Goal: Information Seeking & Learning: Compare options

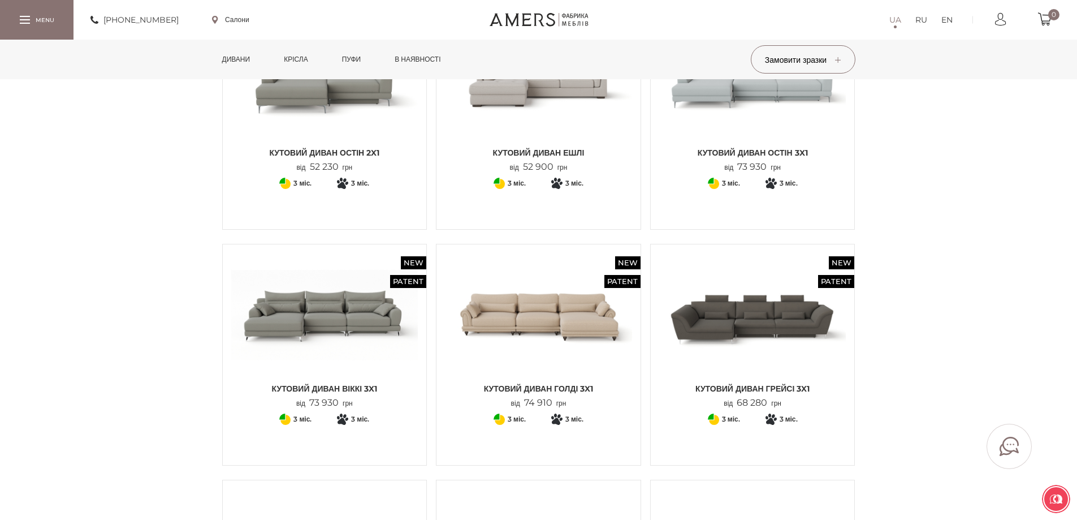
scroll to position [904, 0]
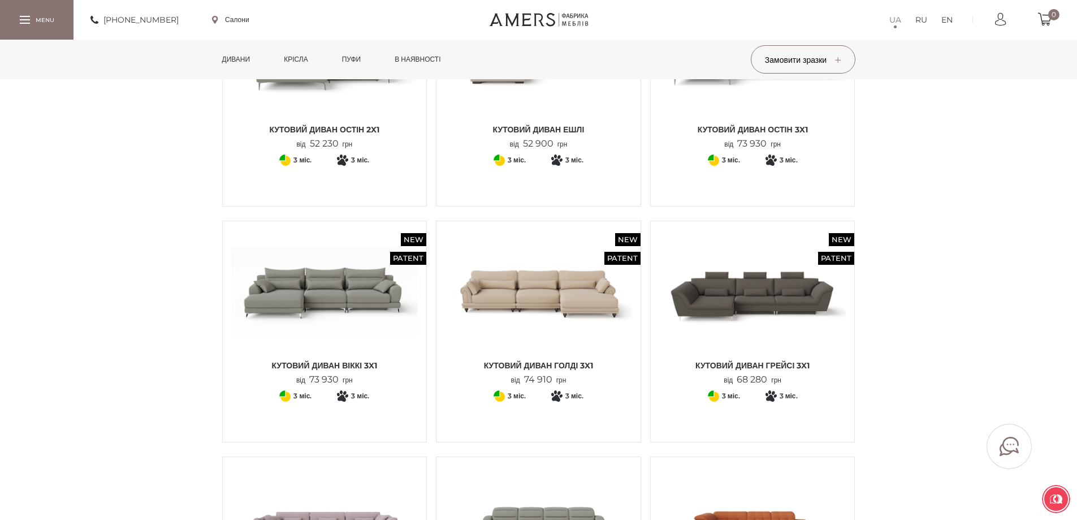
click at [795, 285] on img at bounding box center [752, 292] width 187 height 124
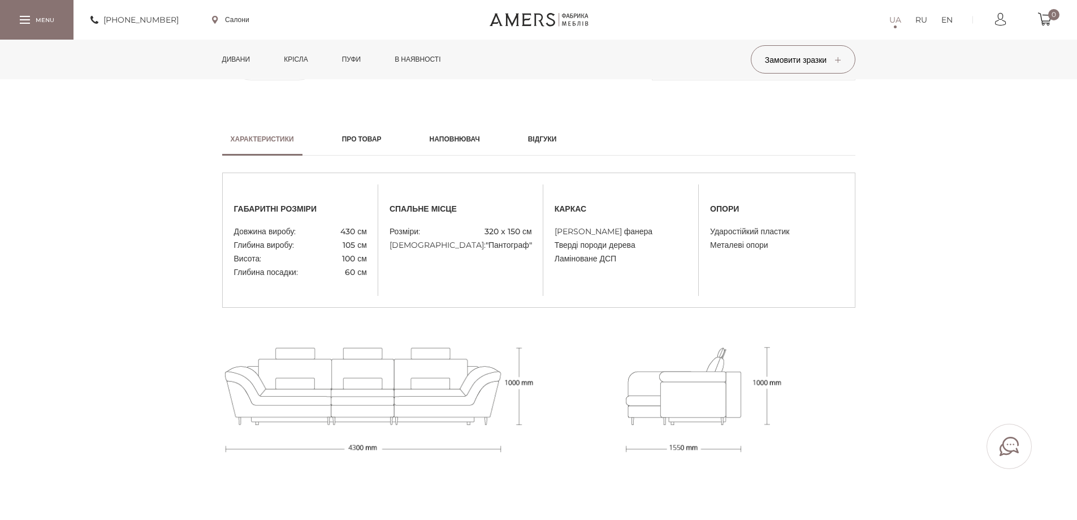
scroll to position [622, 0]
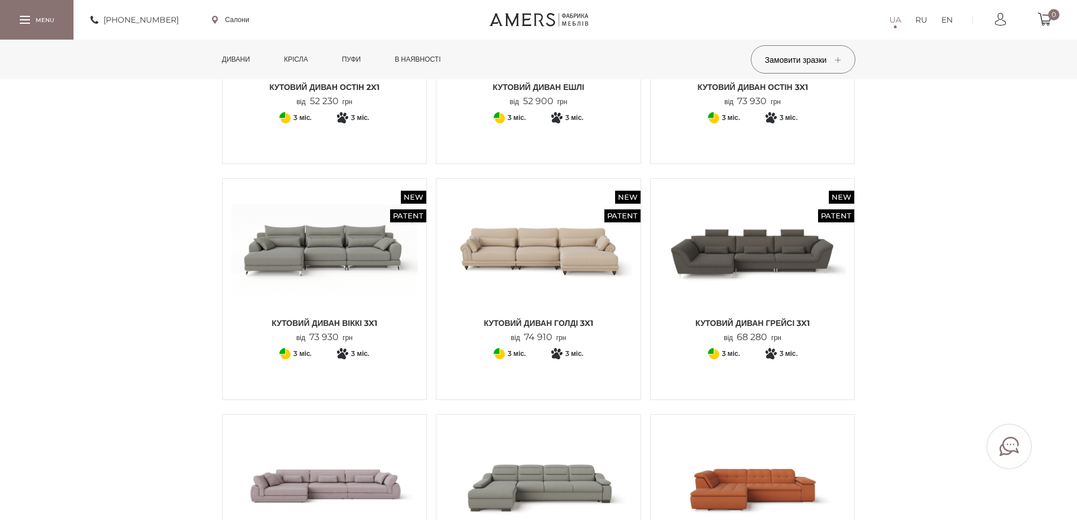
scroll to position [848, 0]
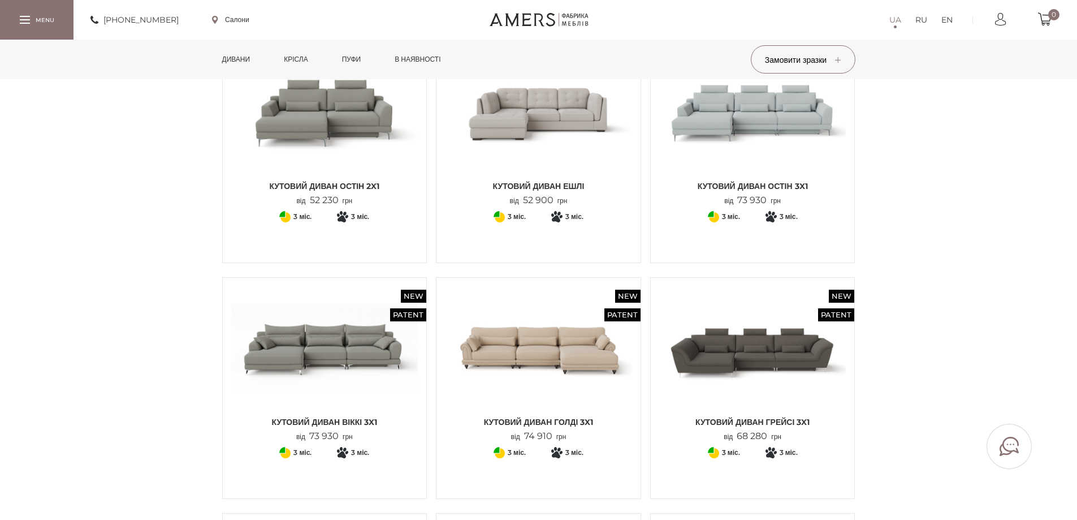
click at [793, 143] on img at bounding box center [752, 112] width 187 height 124
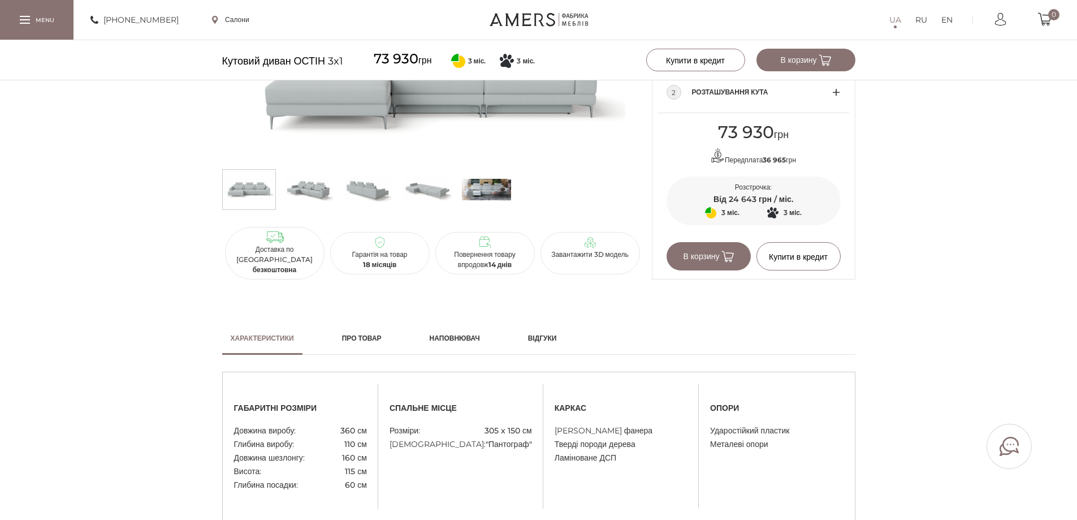
scroll to position [678, 0]
